Goal: Transaction & Acquisition: Purchase product/service

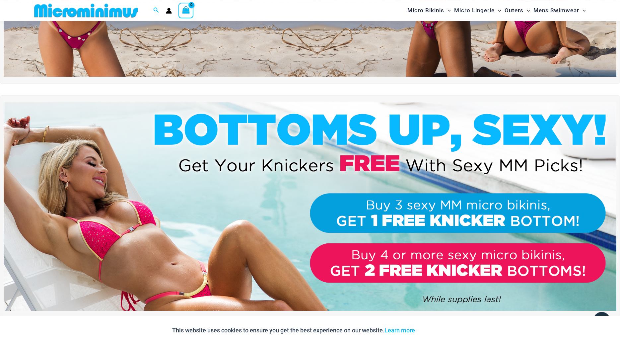
scroll to position [197, 0]
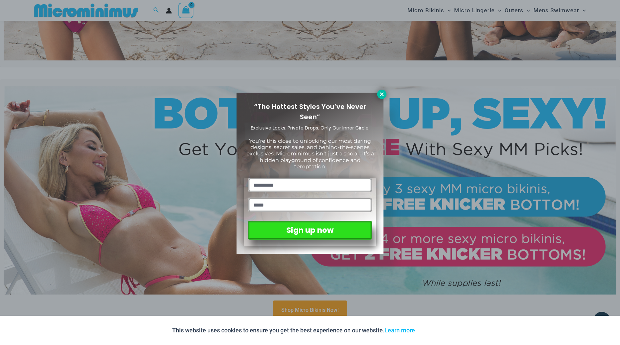
click at [380, 93] on icon at bounding box center [382, 94] width 4 height 4
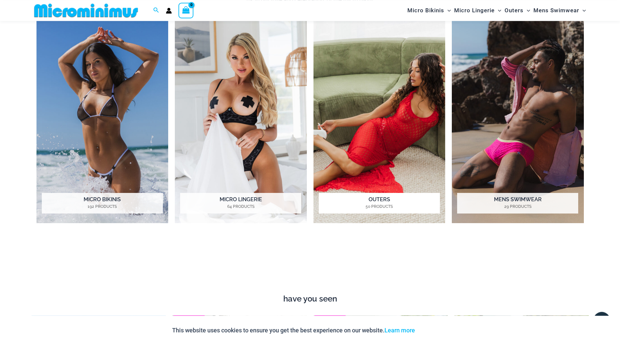
scroll to position [603, 0]
drag, startPoint x: 232, startPoint y: 101, endPoint x: 232, endPoint y: 105, distance: 4.3
click at [232, 103] on img "Visit product category Micro Lingerie" at bounding box center [241, 121] width 132 height 203
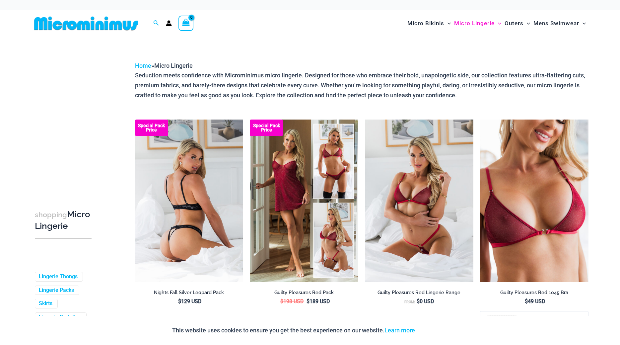
click at [195, 171] on img at bounding box center [189, 200] width 108 height 163
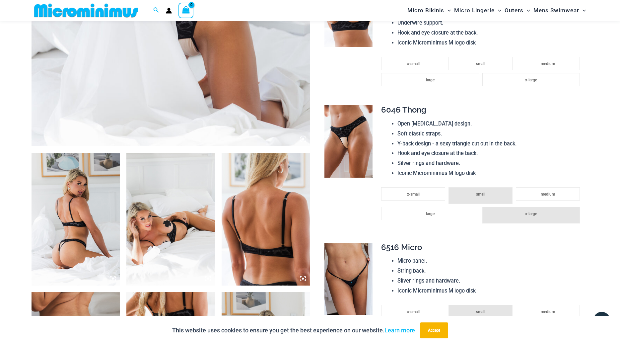
scroll to position [265, 0]
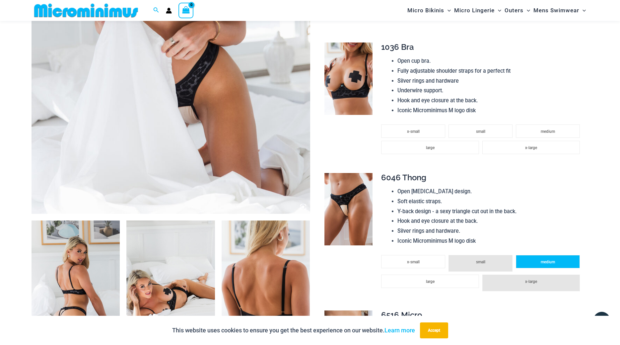
click at [540, 268] on li "medium" at bounding box center [548, 261] width 64 height 13
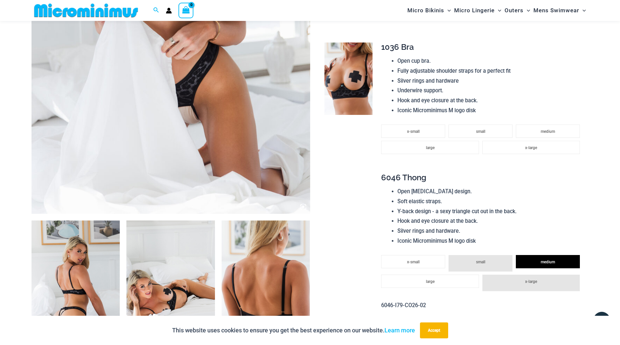
scroll to position [197, 0]
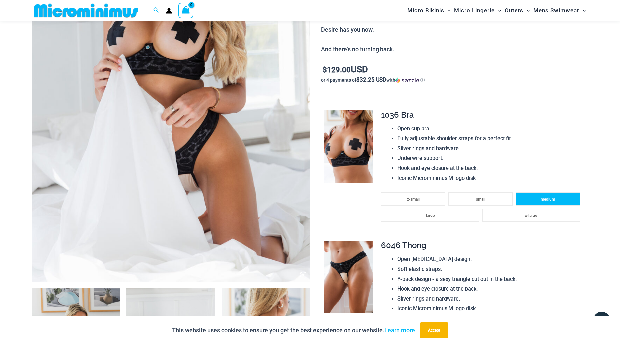
click at [540, 199] on li "medium" at bounding box center [548, 198] width 64 height 13
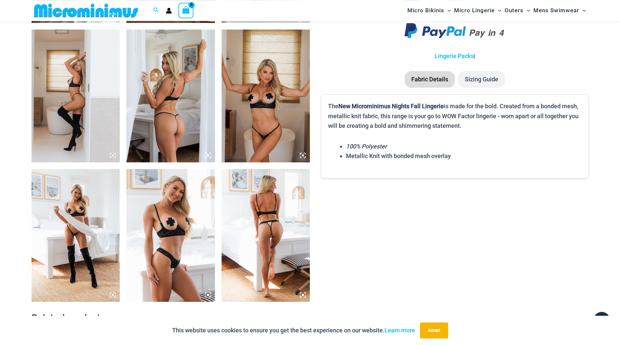
scroll to position [874, 0]
click at [194, 209] on img at bounding box center [170, 234] width 89 height 133
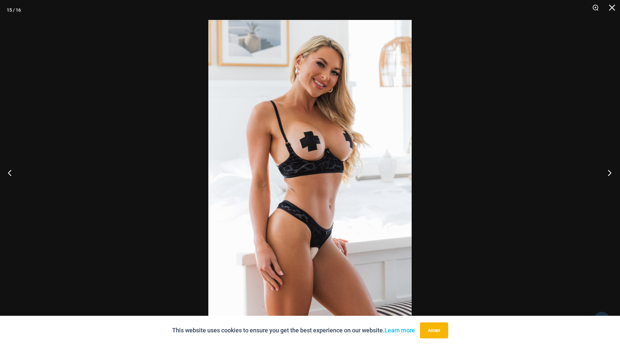
click at [606, 169] on button "Next" at bounding box center [607, 172] width 25 height 33
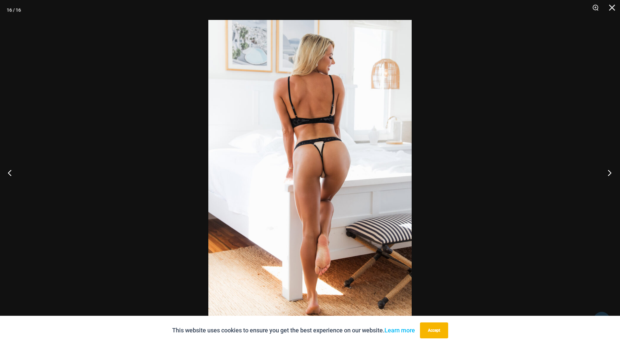
click at [606, 169] on button "Next" at bounding box center [607, 172] width 25 height 33
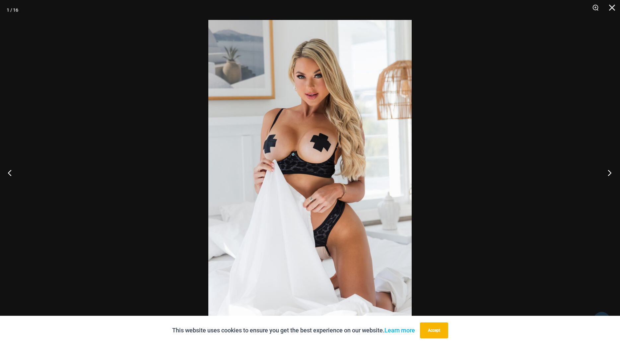
click at [606, 169] on button "Next" at bounding box center [607, 172] width 25 height 33
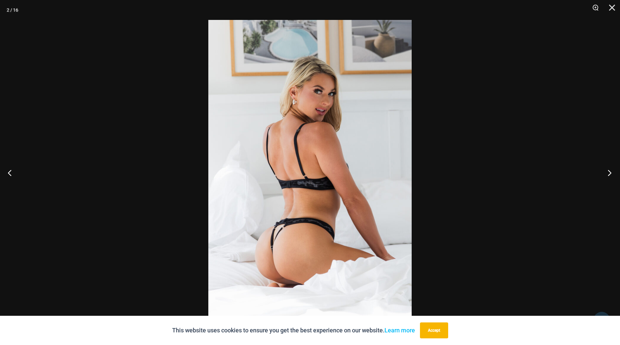
click at [606, 169] on button "Next" at bounding box center [607, 172] width 25 height 33
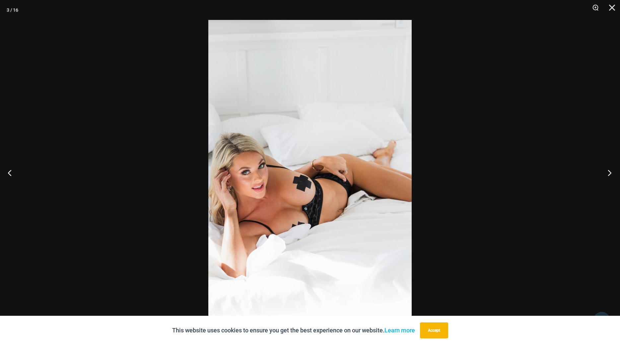
click at [606, 169] on button "Next" at bounding box center [607, 172] width 25 height 33
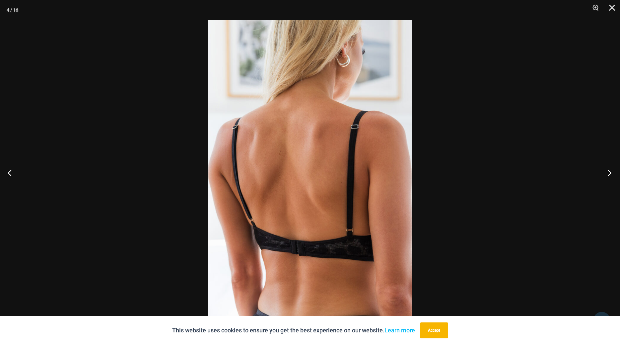
click at [606, 169] on button "Next" at bounding box center [607, 172] width 25 height 33
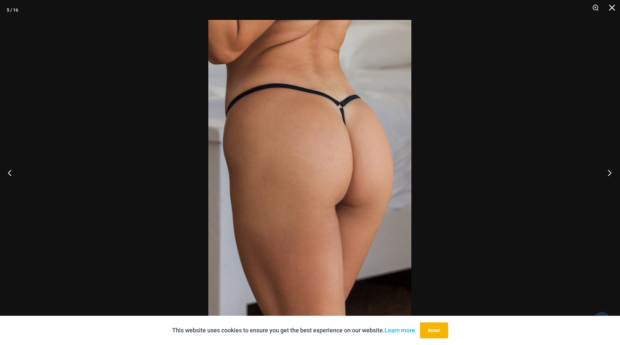
click at [606, 169] on button "Next" at bounding box center [607, 172] width 25 height 33
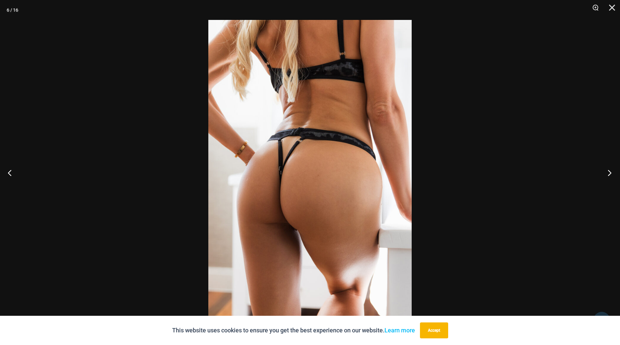
click at [606, 169] on button "Next" at bounding box center [607, 172] width 25 height 33
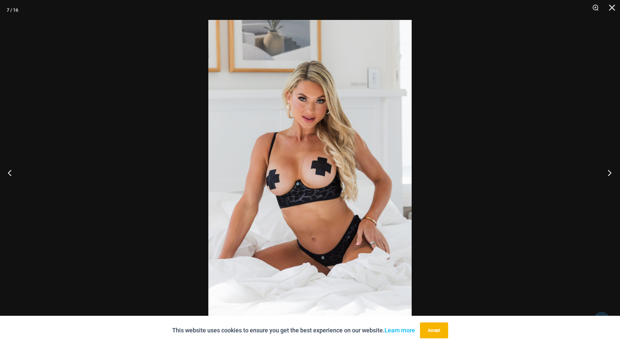
click at [606, 169] on button "Next" at bounding box center [607, 172] width 25 height 33
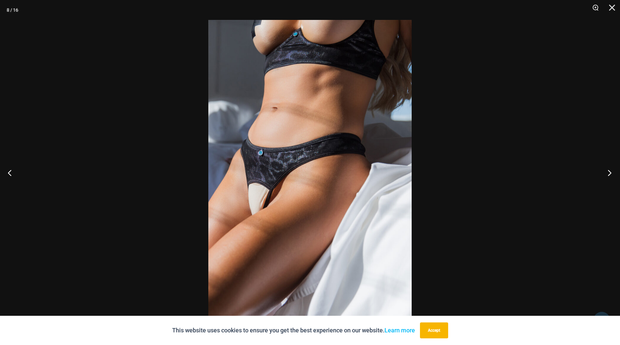
click at [606, 169] on button "Next" at bounding box center [607, 172] width 25 height 33
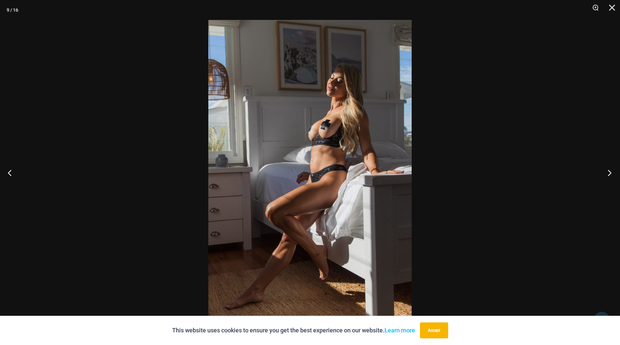
click at [606, 169] on button "Next" at bounding box center [607, 172] width 25 height 33
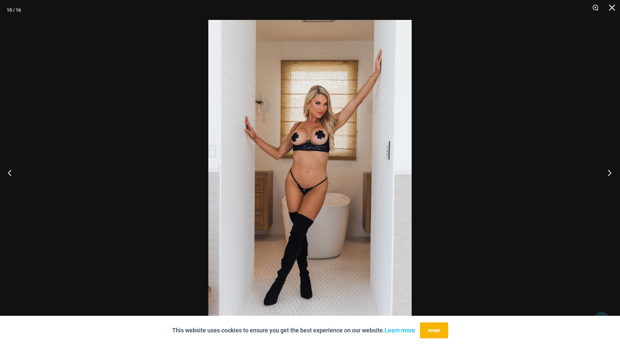
click at [606, 169] on button "Next" at bounding box center [607, 172] width 25 height 33
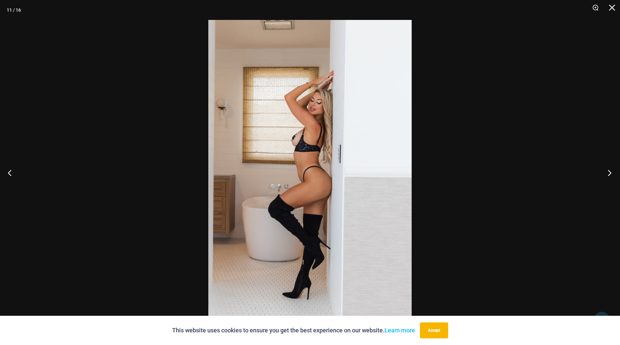
click at [606, 169] on button "Next" at bounding box center [607, 172] width 25 height 33
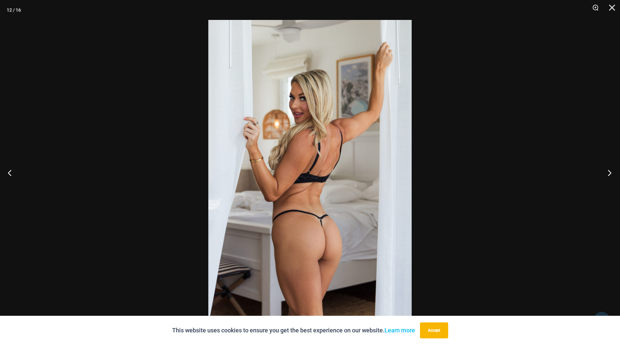
click at [606, 169] on button "Next" at bounding box center [607, 172] width 25 height 33
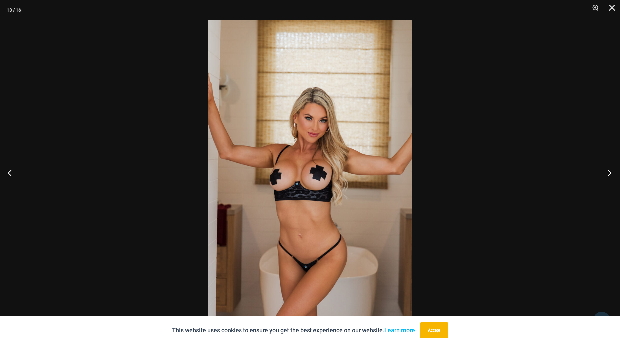
click at [606, 169] on button "Next" at bounding box center [607, 172] width 25 height 33
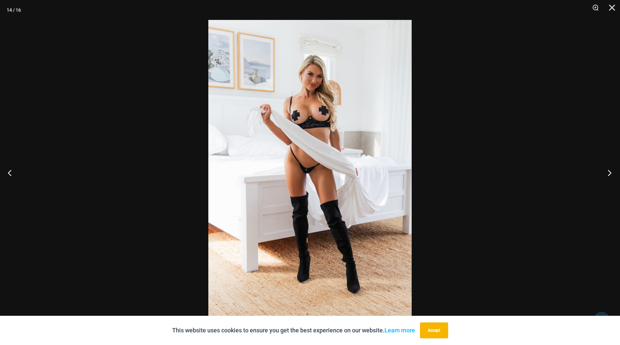
click at [606, 169] on button "Next" at bounding box center [607, 172] width 25 height 33
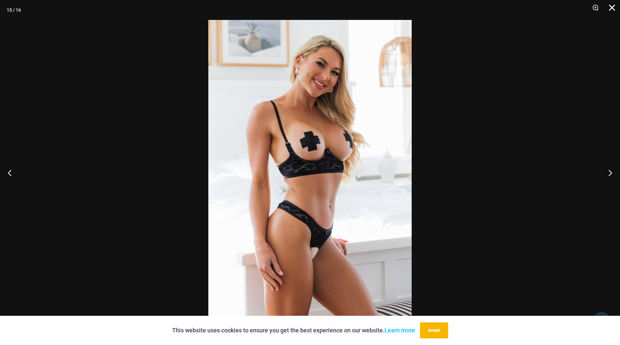
click at [607, 10] on button "Close" at bounding box center [609, 10] width 17 height 20
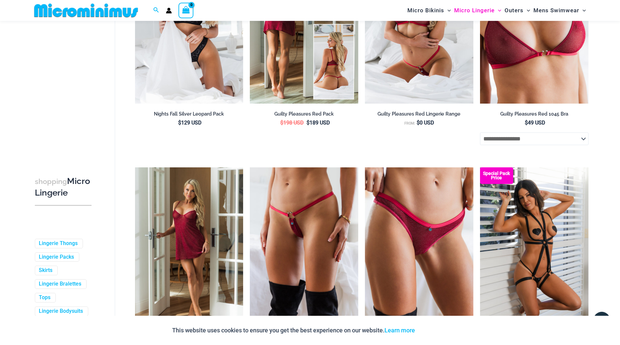
scroll to position [231, 0]
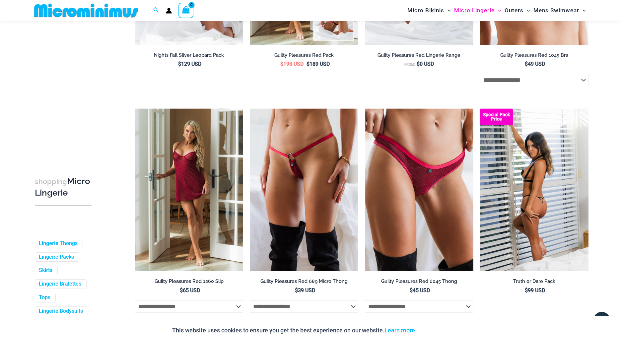
click at [533, 196] on img at bounding box center [534, 189] width 108 height 163
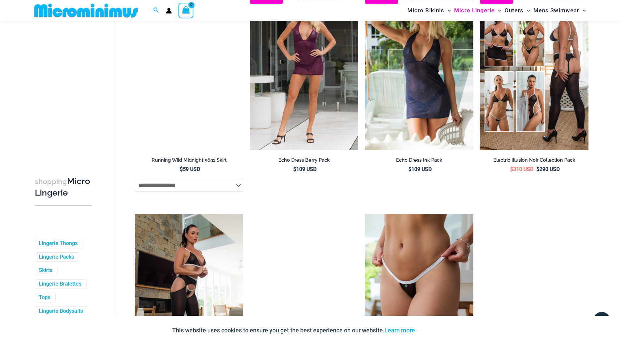
scroll to position [1077, 0]
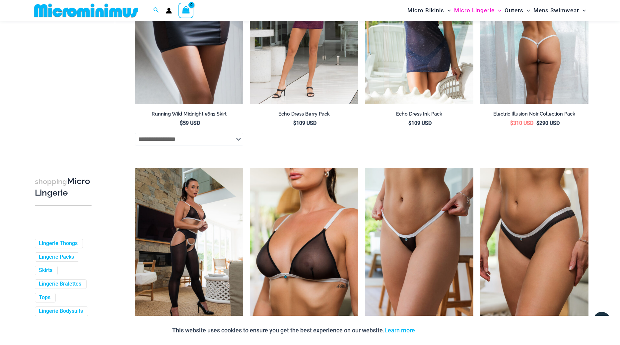
click at [565, 95] on img at bounding box center [534, 22] width 108 height 163
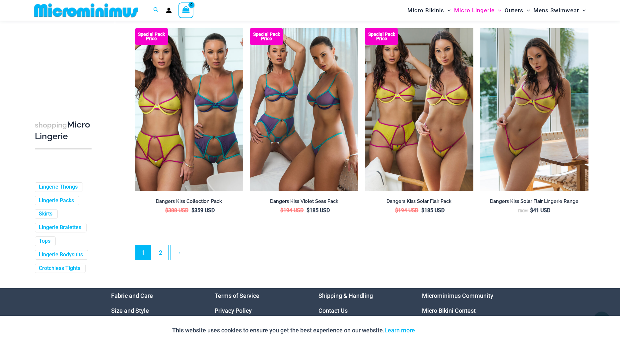
scroll to position [1686, 0]
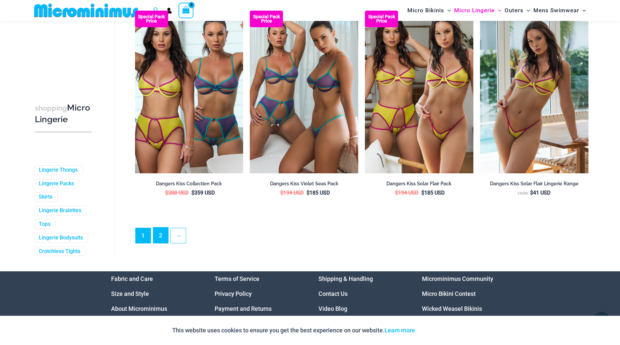
click at [162, 241] on link "2" at bounding box center [160, 235] width 15 height 16
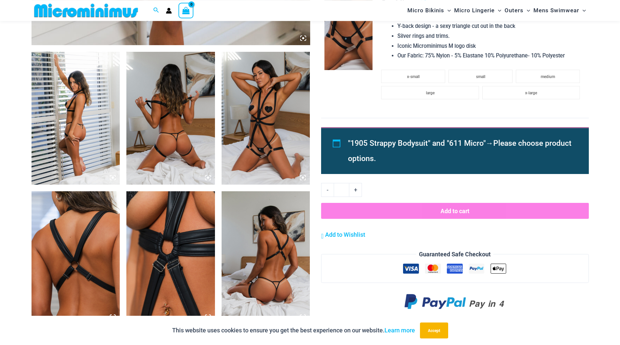
scroll to position [434, 0]
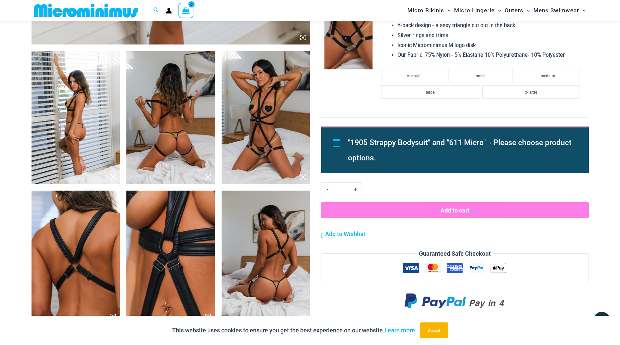
click at [74, 122] on img at bounding box center [76, 117] width 89 height 133
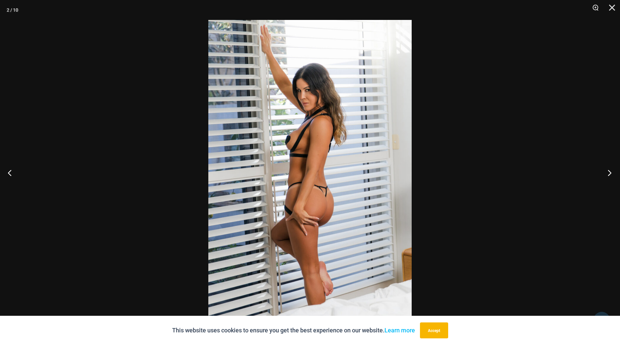
click at [610, 168] on button "Next" at bounding box center [607, 172] width 25 height 33
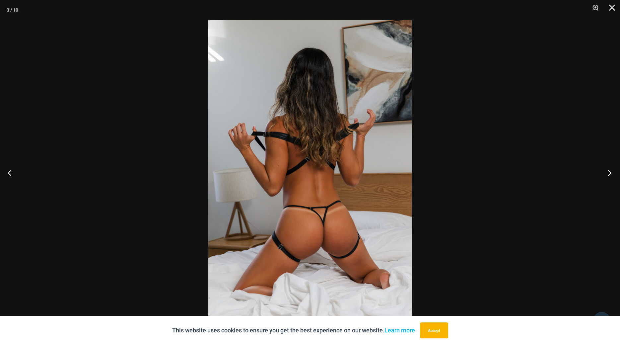
click at [610, 168] on button "Next" at bounding box center [607, 172] width 25 height 33
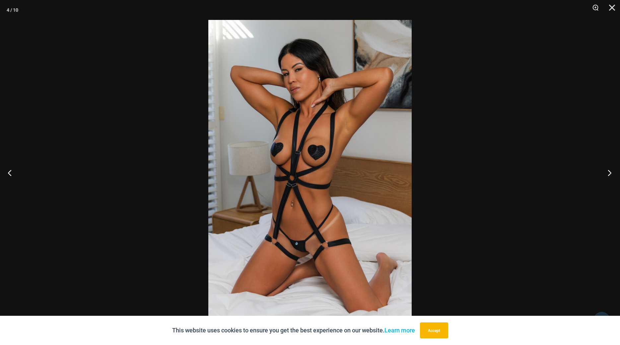
click at [610, 168] on button "Next" at bounding box center [607, 172] width 25 height 33
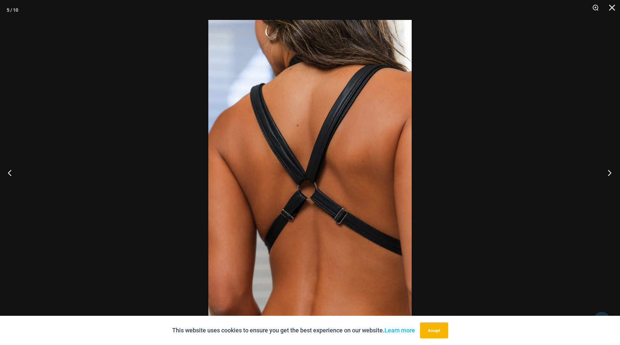
click at [610, 168] on button "Next" at bounding box center [607, 172] width 25 height 33
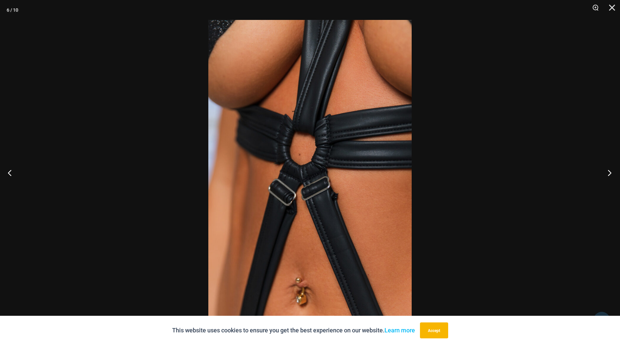
click at [610, 168] on button "Next" at bounding box center [607, 172] width 25 height 33
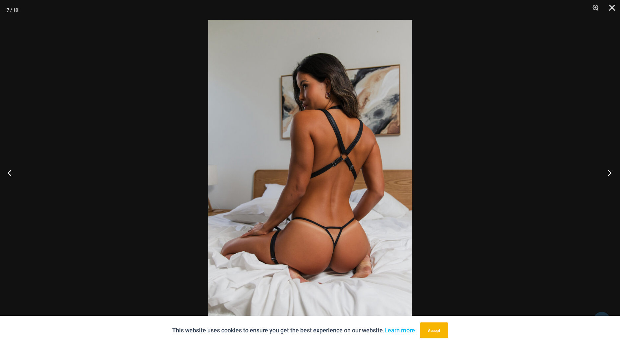
click at [609, 168] on button "Next" at bounding box center [607, 172] width 25 height 33
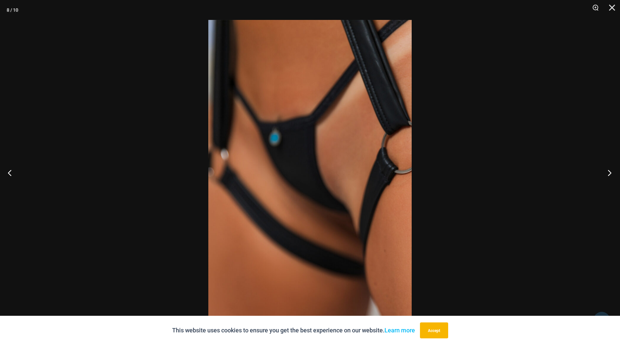
click at [609, 168] on button "Next" at bounding box center [607, 172] width 25 height 33
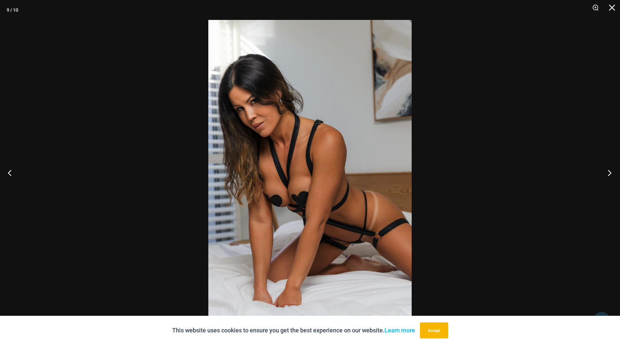
click at [609, 168] on button "Next" at bounding box center [607, 172] width 25 height 33
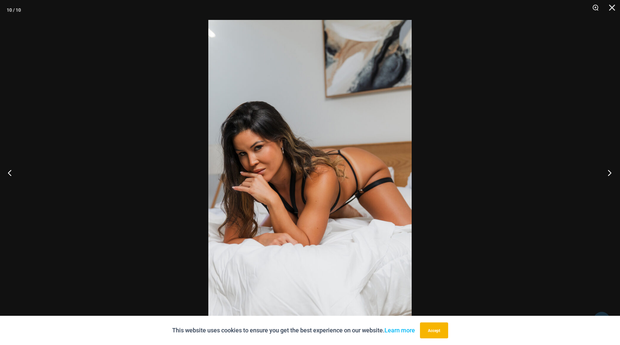
click at [608, 168] on button "Next" at bounding box center [607, 172] width 25 height 33
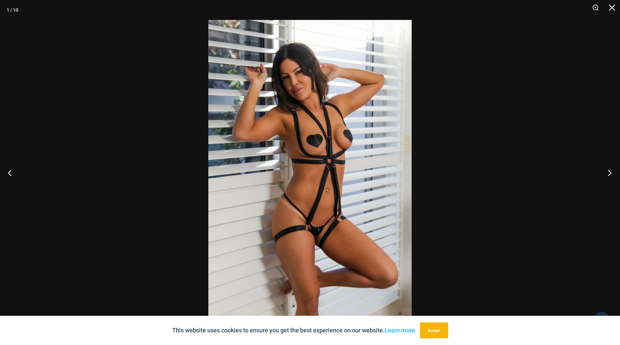
click at [608, 168] on button "Next" at bounding box center [607, 172] width 25 height 33
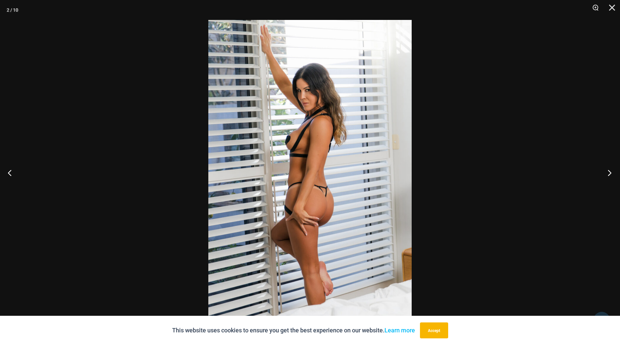
click at [608, 168] on button "Next" at bounding box center [607, 172] width 25 height 33
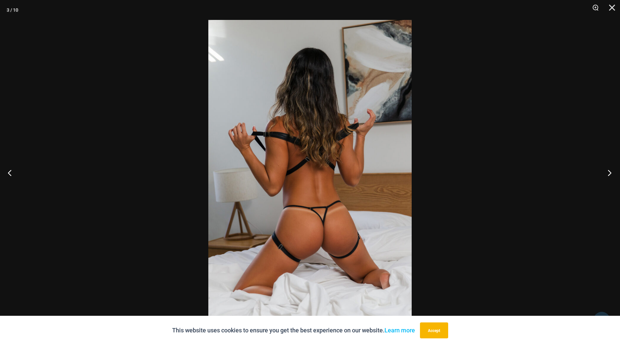
click at [608, 168] on button "Next" at bounding box center [607, 172] width 25 height 33
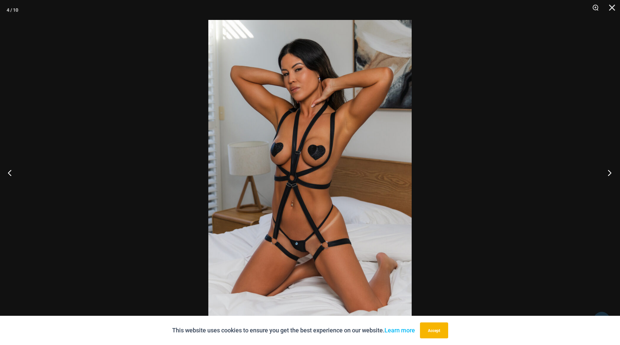
click at [608, 168] on button "Next" at bounding box center [607, 172] width 25 height 33
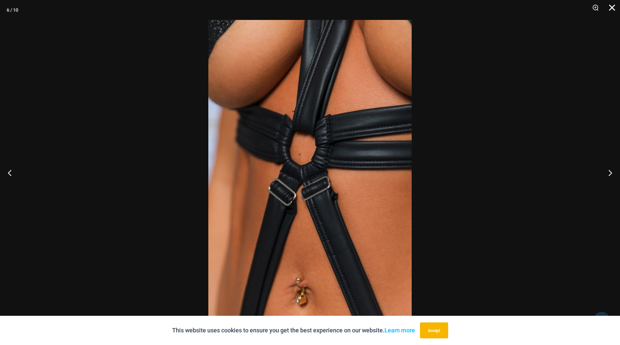
click at [612, 1] on button "Close" at bounding box center [609, 10] width 17 height 20
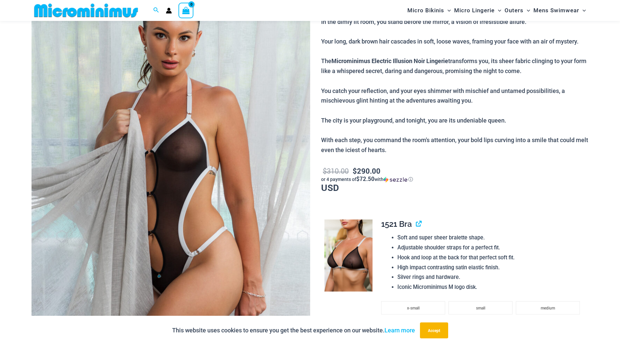
scroll to position [96, 0]
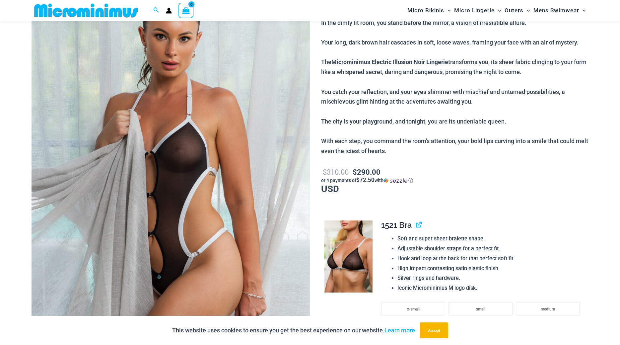
click at [276, 175] on img at bounding box center [171, 174] width 279 height 418
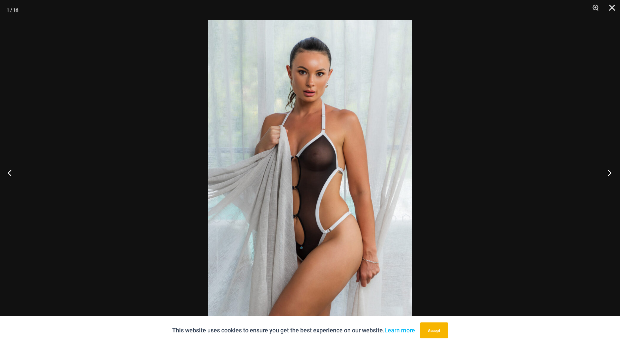
click at [610, 176] on button "Next" at bounding box center [607, 172] width 25 height 33
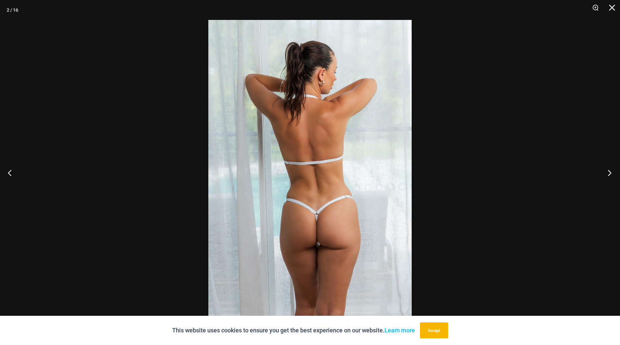
click at [610, 176] on button "Next" at bounding box center [607, 172] width 25 height 33
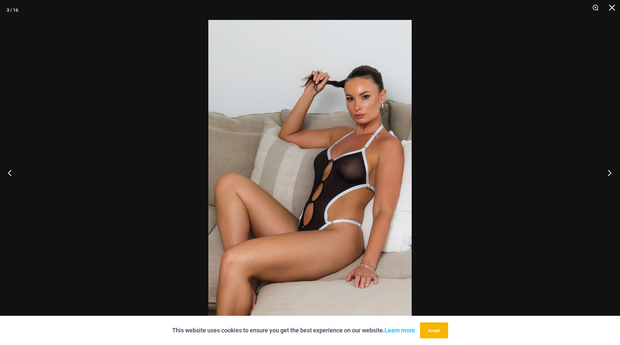
click at [610, 176] on button "Next" at bounding box center [607, 172] width 25 height 33
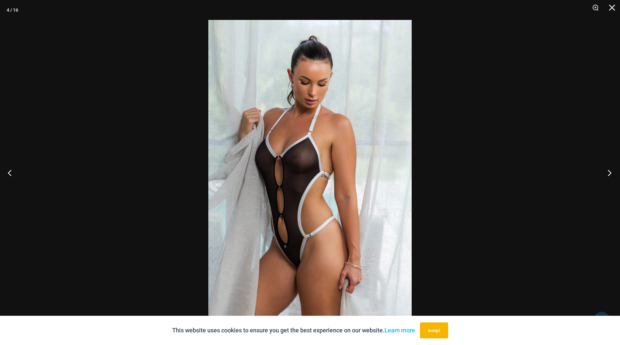
click at [610, 176] on button "Next" at bounding box center [607, 172] width 25 height 33
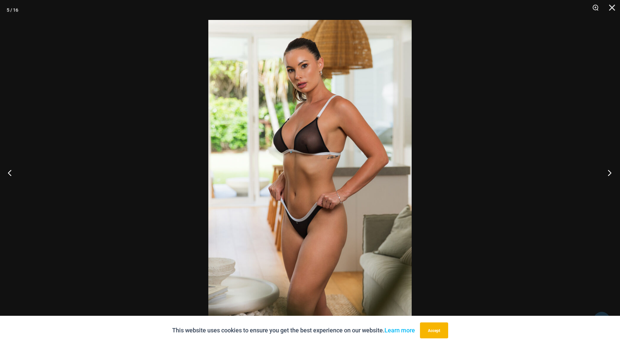
click at [610, 176] on button "Next" at bounding box center [607, 172] width 25 height 33
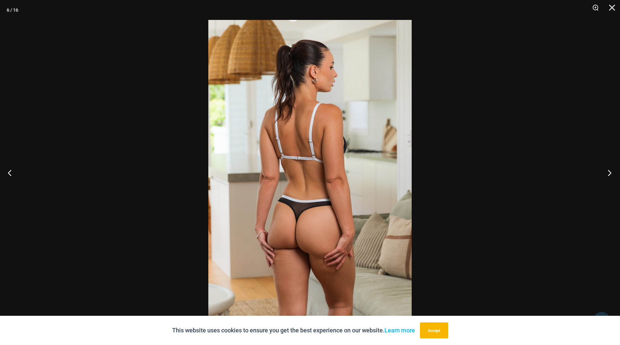
click at [610, 176] on button "Next" at bounding box center [607, 172] width 25 height 33
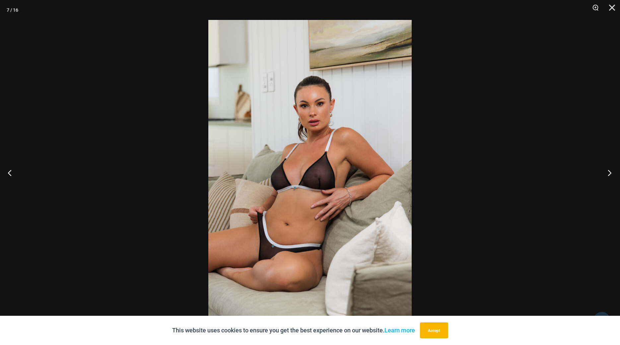
click at [610, 176] on button "Next" at bounding box center [607, 172] width 25 height 33
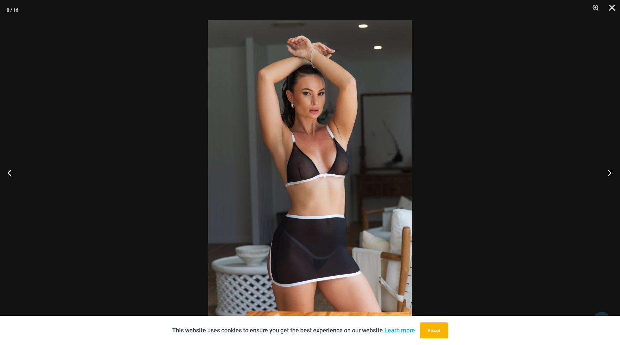
click at [610, 176] on button "Next" at bounding box center [607, 172] width 25 height 33
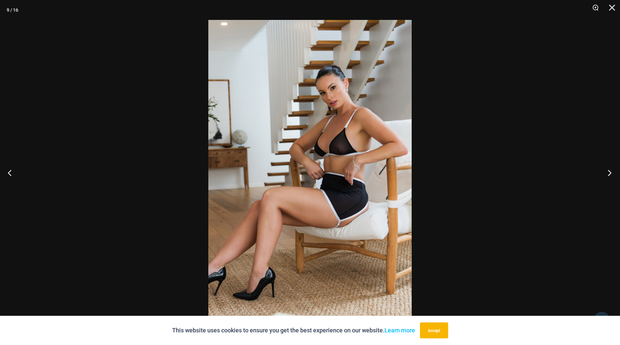
click at [610, 176] on button "Next" at bounding box center [607, 172] width 25 height 33
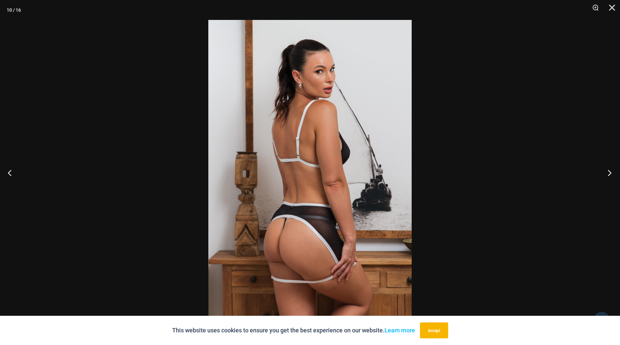
click at [610, 176] on button "Next" at bounding box center [607, 172] width 25 height 33
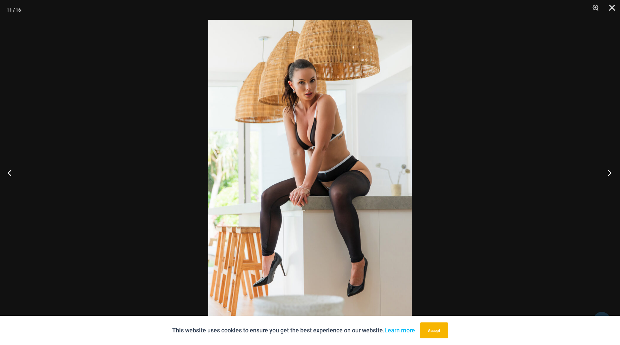
click at [610, 176] on button "Next" at bounding box center [607, 172] width 25 height 33
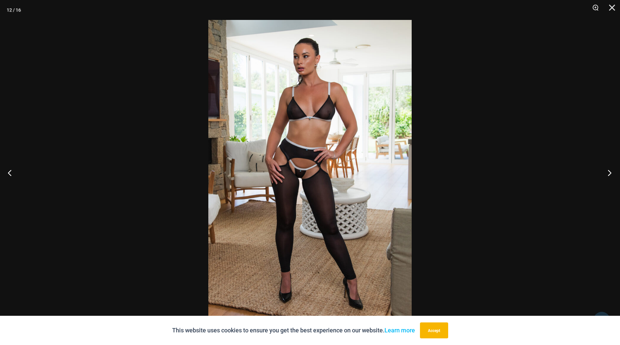
click at [610, 176] on button "Next" at bounding box center [607, 172] width 25 height 33
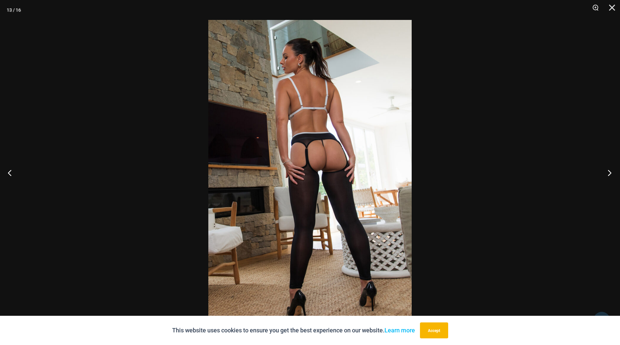
click at [610, 176] on button "Next" at bounding box center [607, 172] width 25 height 33
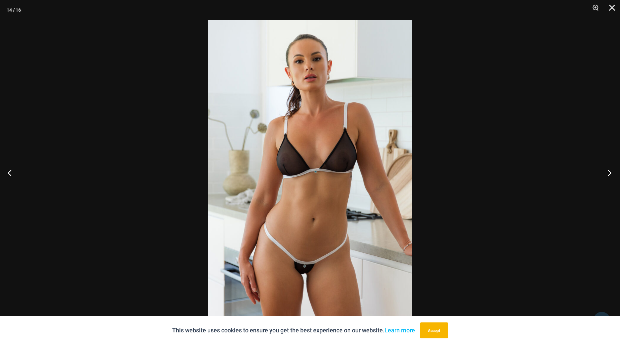
click at [610, 176] on button "Next" at bounding box center [607, 172] width 25 height 33
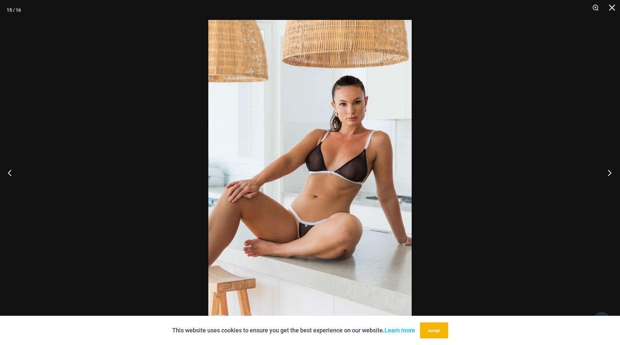
click at [610, 176] on button "Next" at bounding box center [607, 172] width 25 height 33
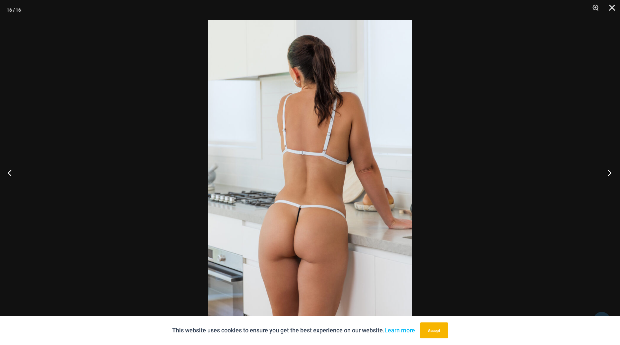
click at [610, 175] on button "Next" at bounding box center [607, 172] width 25 height 33
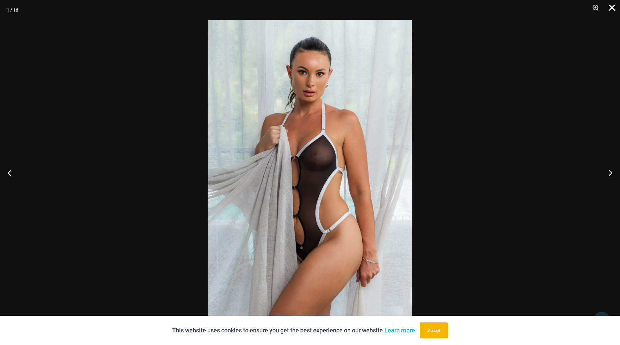
click at [611, 10] on button "Close" at bounding box center [609, 10] width 17 height 20
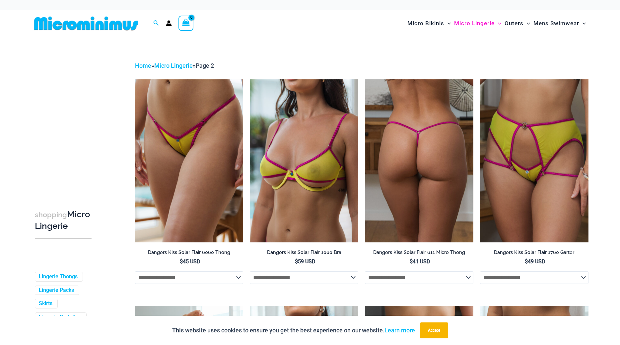
click at [401, 183] on img at bounding box center [419, 160] width 108 height 163
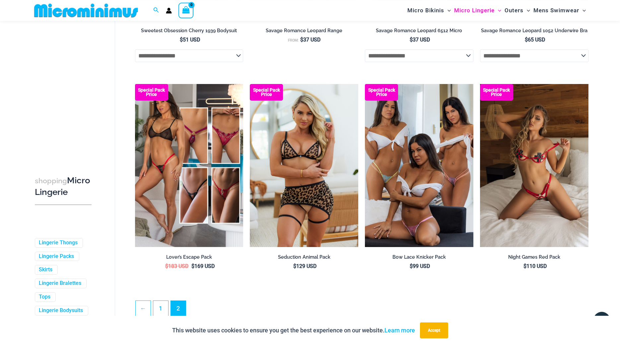
scroll to position [1584, 0]
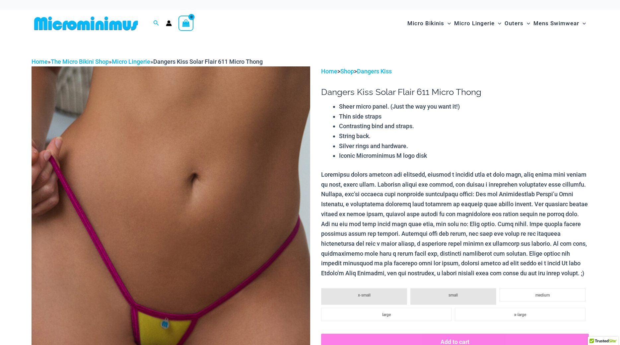
click at [213, 223] on img at bounding box center [171, 275] width 279 height 418
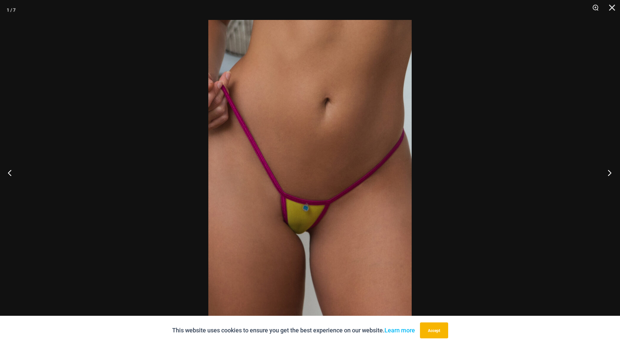
click at [609, 170] on button "Next" at bounding box center [607, 172] width 25 height 33
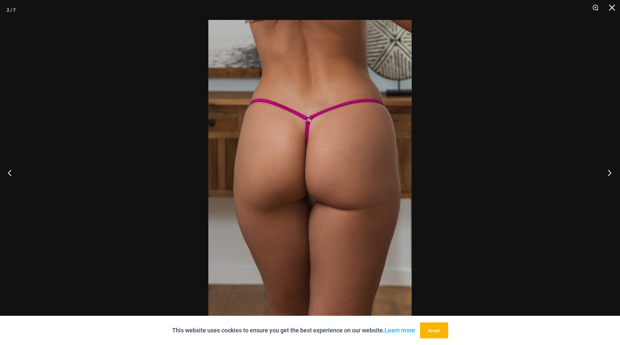
click at [609, 170] on button "Next" at bounding box center [607, 172] width 25 height 33
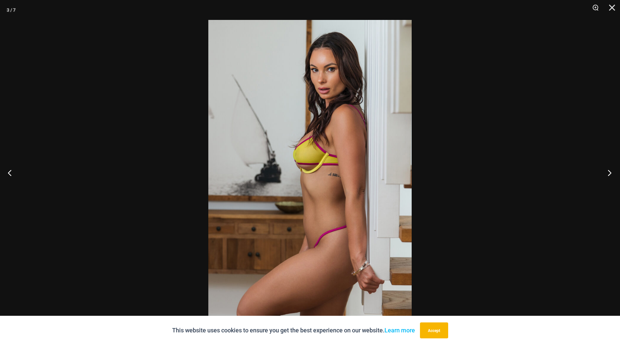
click at [609, 170] on button "Next" at bounding box center [607, 172] width 25 height 33
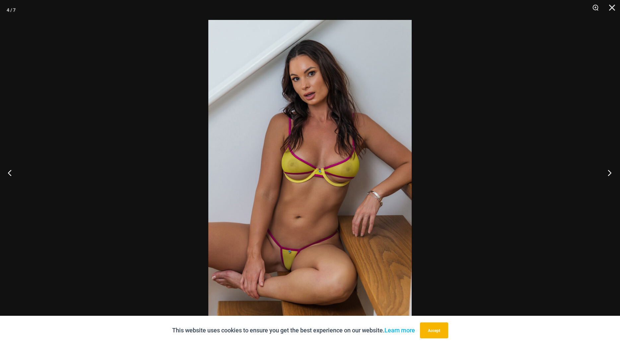
click at [609, 170] on button "Next" at bounding box center [607, 172] width 25 height 33
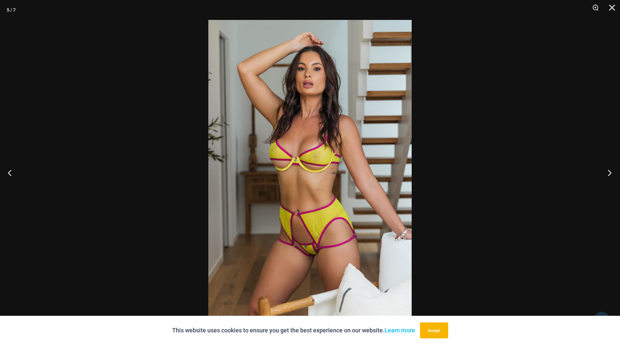
click at [609, 170] on button "Next" at bounding box center [607, 172] width 25 height 33
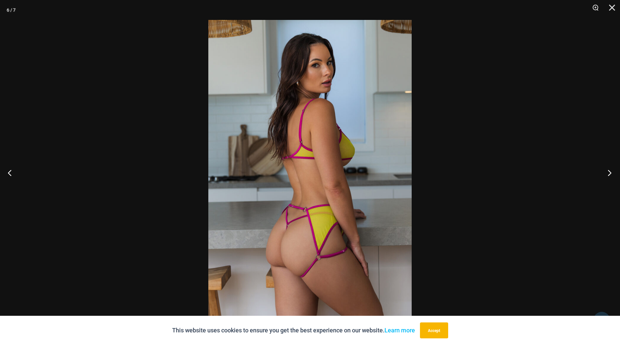
click at [608, 170] on button "Next" at bounding box center [607, 172] width 25 height 33
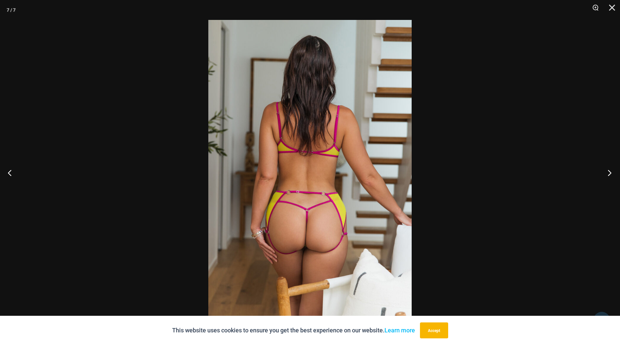
click at [608, 170] on button "Next" at bounding box center [607, 172] width 25 height 33
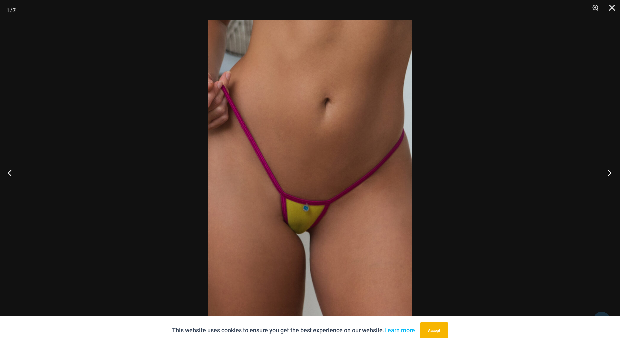
click at [608, 170] on button "Next" at bounding box center [607, 172] width 25 height 33
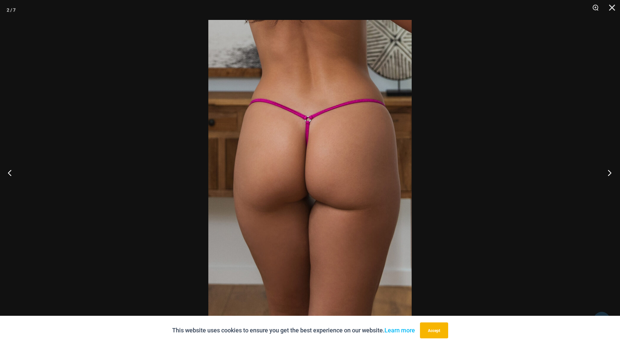
click at [608, 170] on button "Next" at bounding box center [607, 172] width 25 height 33
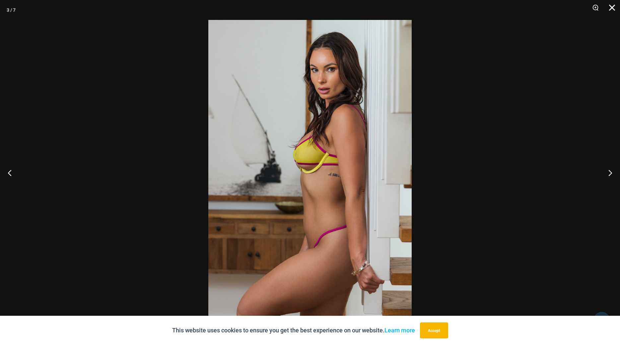
click at [612, 6] on button "Close" at bounding box center [609, 10] width 17 height 20
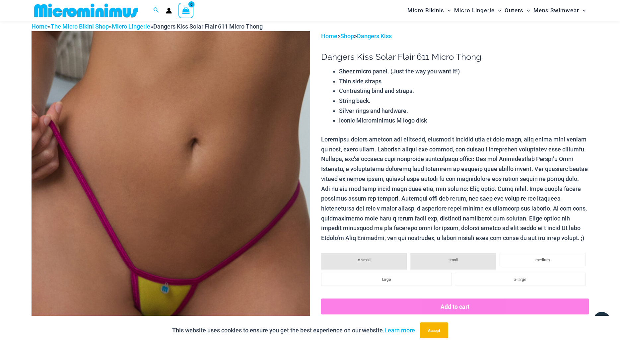
scroll to position [29, 0]
